Goal: Transaction & Acquisition: Book appointment/travel/reservation

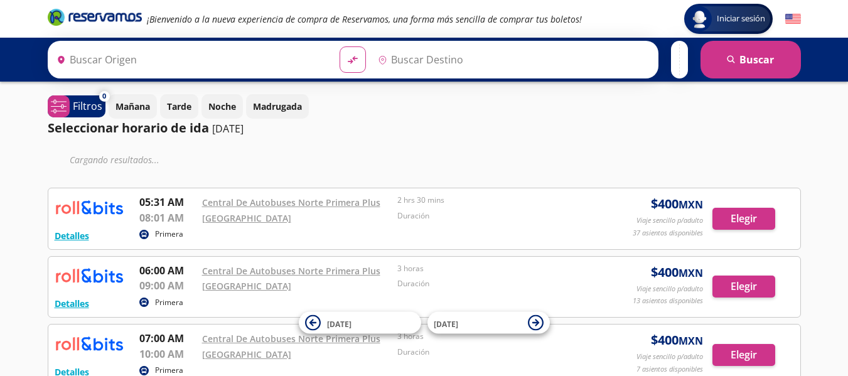
type input "Santiago de Querétaro, [GEOGRAPHIC_DATA]"
type input "[GEOGRAPHIC_DATA], [GEOGRAPHIC_DATA]"
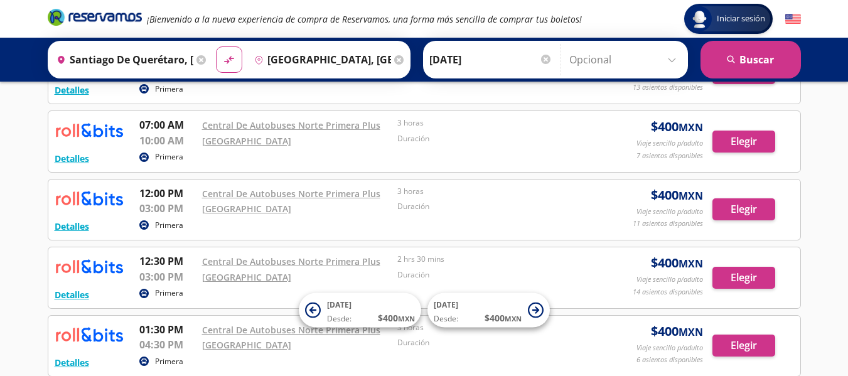
scroll to position [189, 0]
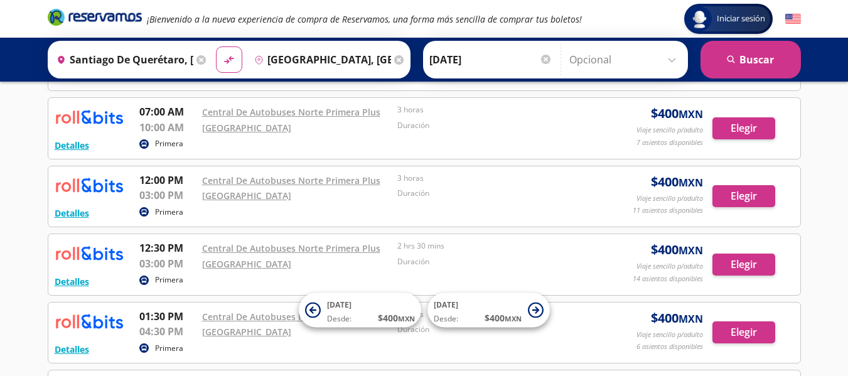
click at [838, 211] on div "Iniciar sesión Iniciar sesión ¡Bienvenido a la nueva experiencia de compra de R…" at bounding box center [424, 240] width 848 height 858
click at [756, 197] on button "Elegir" at bounding box center [743, 196] width 63 height 22
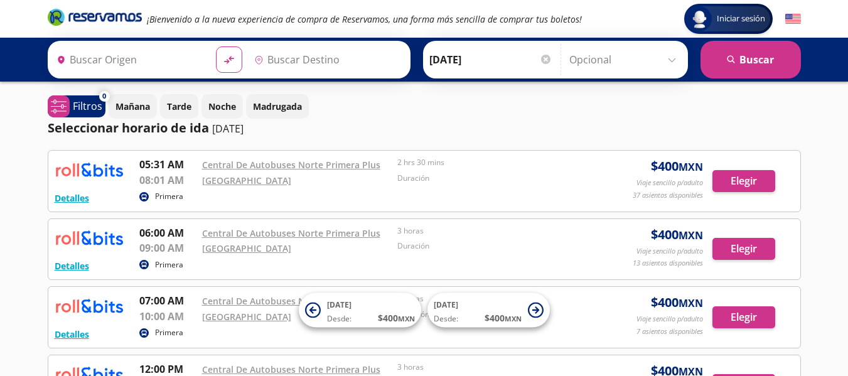
type input "Santiago de Querétaro, [GEOGRAPHIC_DATA]"
type input "[GEOGRAPHIC_DATA], [GEOGRAPHIC_DATA]"
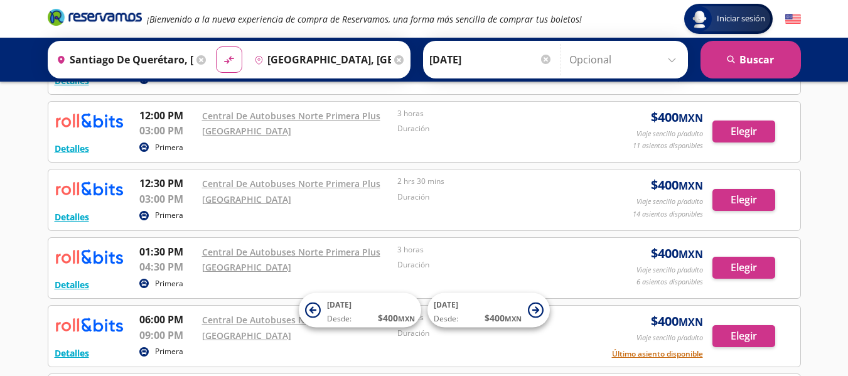
scroll to position [254, 0]
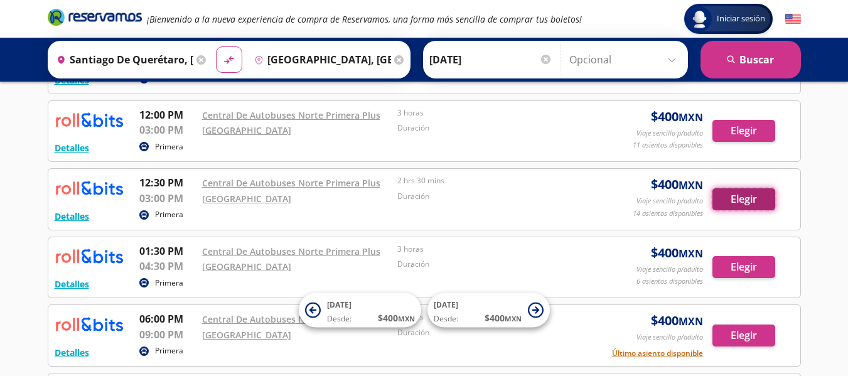
click at [723, 195] on button "Elegir" at bounding box center [743, 199] width 63 height 22
